Goal: Information Seeking & Learning: Compare options

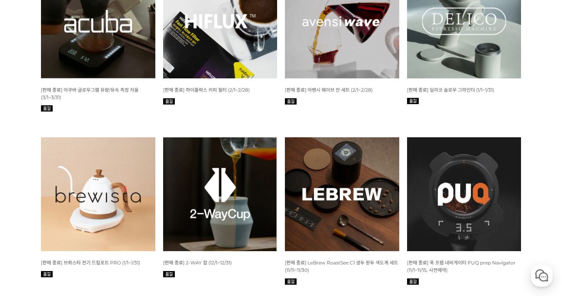
scroll to position [1871, 0]
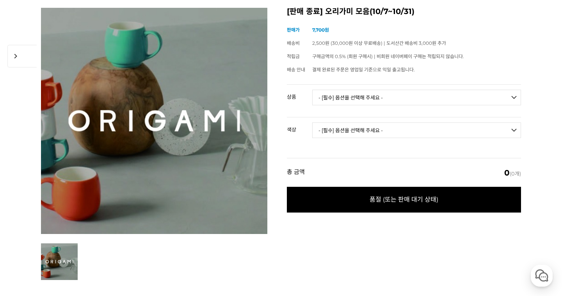
scroll to position [92, 0]
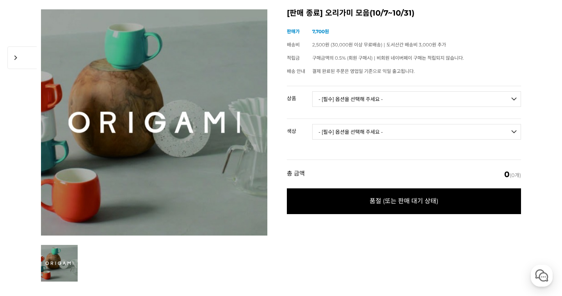
click at [443, 101] on select "- [필수] 옵션을 선택해 주세요 - ------------------- 오리가미 드리퍼 에어 S [품절] 오리가미 드리퍼 에어 M [품절] …" at bounding box center [416, 99] width 209 height 16
select select "*"
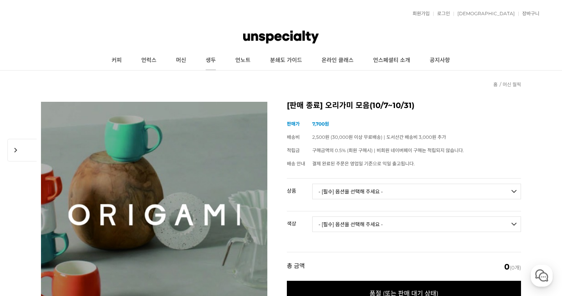
scroll to position [0, 0]
click at [189, 57] on link "머신" at bounding box center [181, 60] width 30 height 19
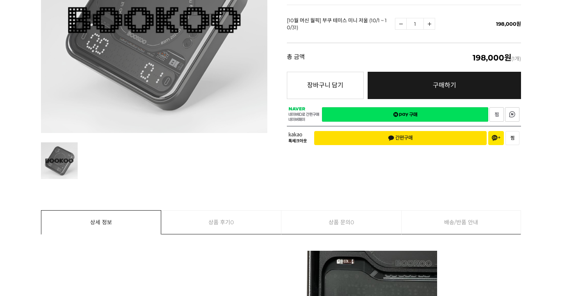
scroll to position [192, 0]
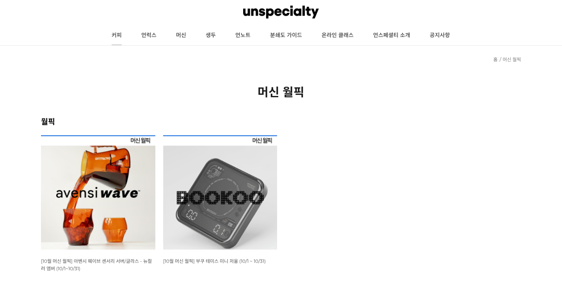
click at [121, 32] on link "커피" at bounding box center [117, 35] width 30 height 19
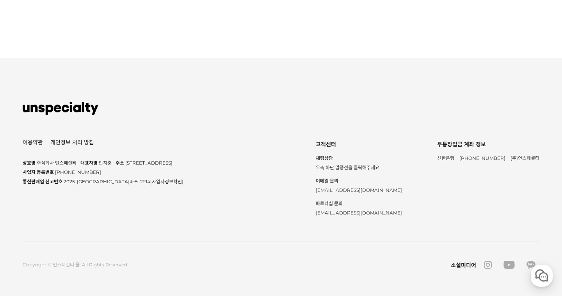
scroll to position [1690, 0]
